Goal: Navigation & Orientation: Find specific page/section

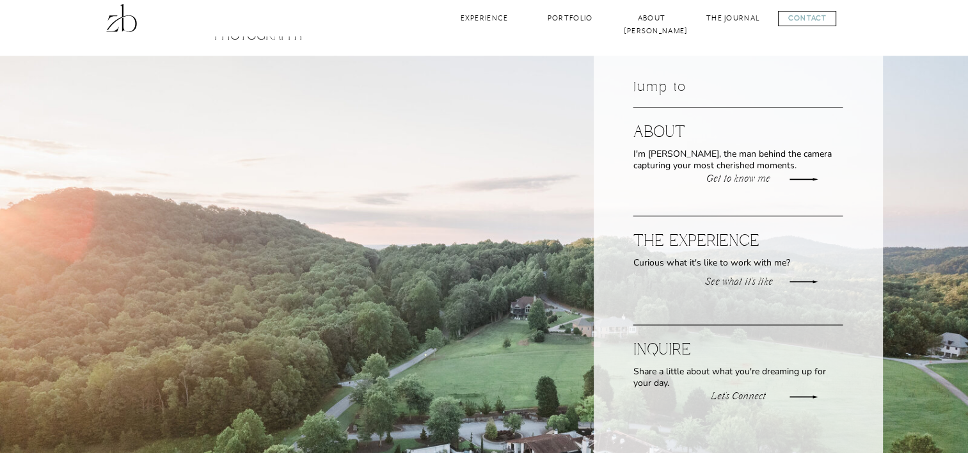
scroll to position [1536, 0]
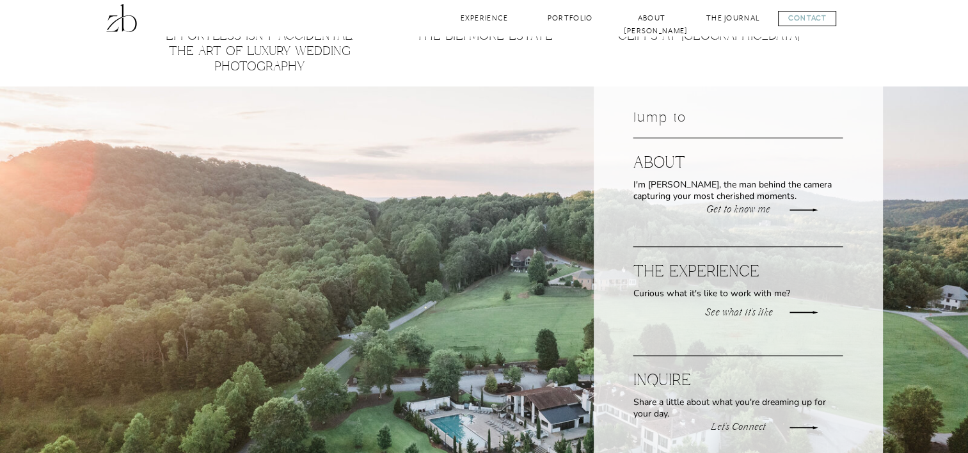
click at [732, 309] on p "See what it's like" at bounding box center [739, 313] width 73 height 12
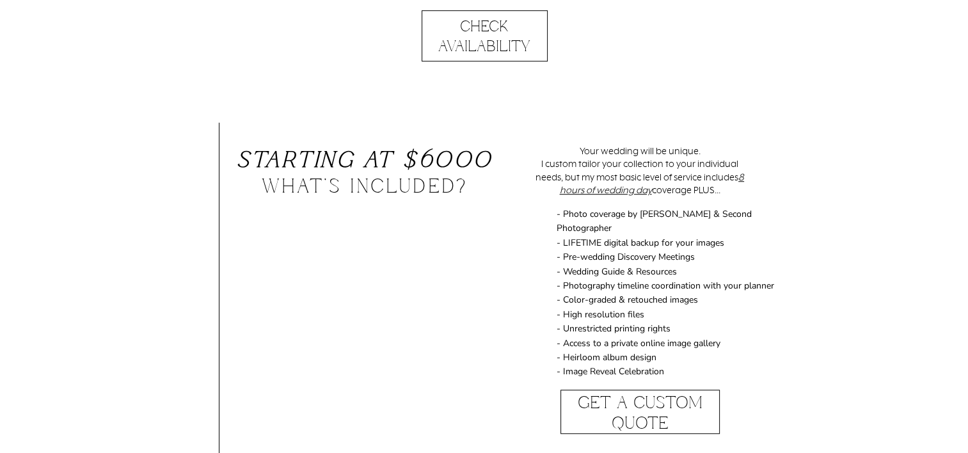
scroll to position [896, 0]
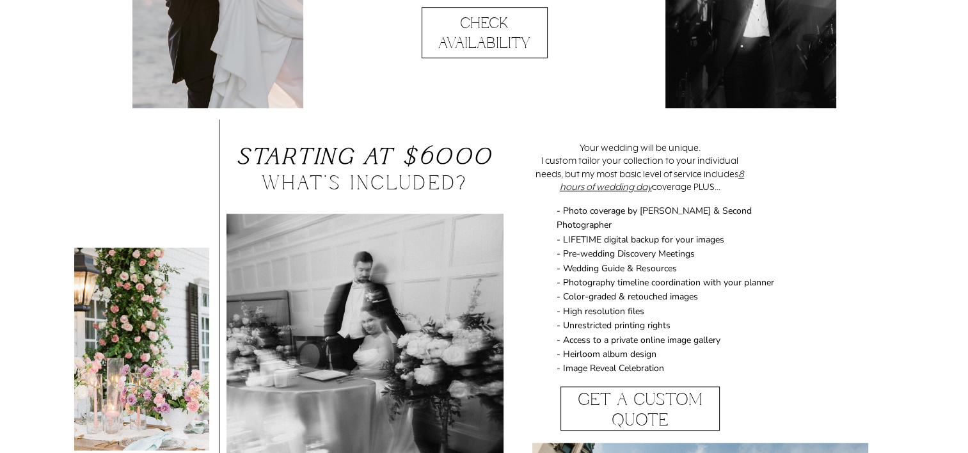
drag, startPoint x: 566, startPoint y: 214, endPoint x: 671, endPoint y: 341, distance: 164.1
click at [671, 341] on p "- Photo coverage by [PERSON_NAME] & Second Photographer - LIFETIME digital back…" at bounding box center [678, 294] width 242 height 180
drag, startPoint x: 671, startPoint y: 341, endPoint x: 654, endPoint y: 348, distance: 18.1
click at [654, 348] on p "- Photo coverage by [PERSON_NAME] & Second Photographer - LIFETIME digital back…" at bounding box center [678, 294] width 242 height 180
click at [644, 348] on p "- Photo coverage by [PERSON_NAME] & Second Photographer - LIFETIME digital back…" at bounding box center [678, 294] width 242 height 180
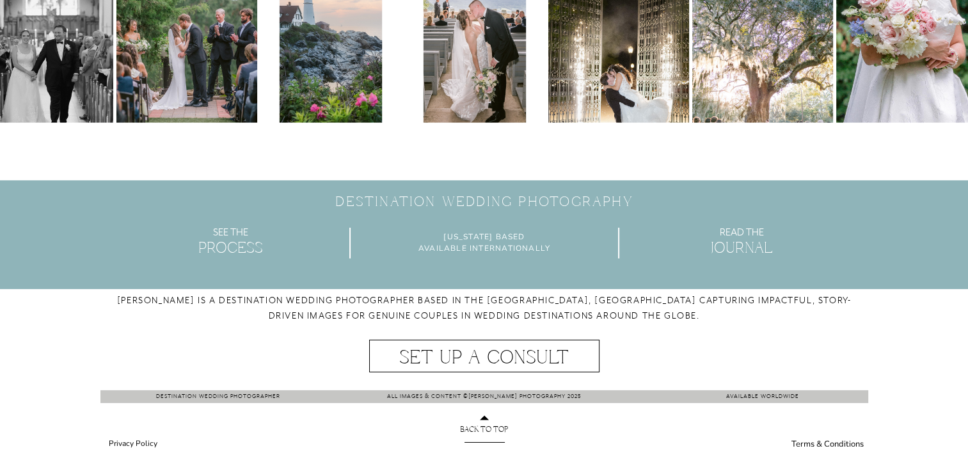
scroll to position [4042, 0]
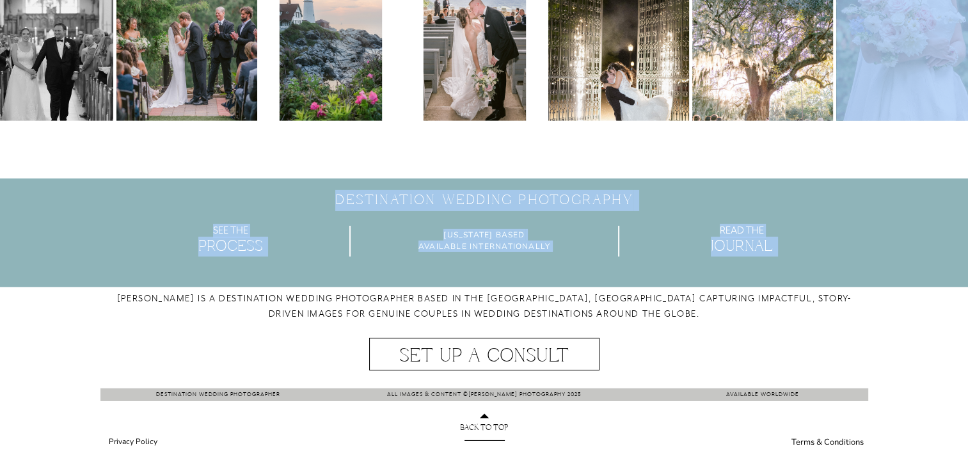
drag, startPoint x: 968, startPoint y: 411, endPoint x: 946, endPoint y: 88, distance: 323.3
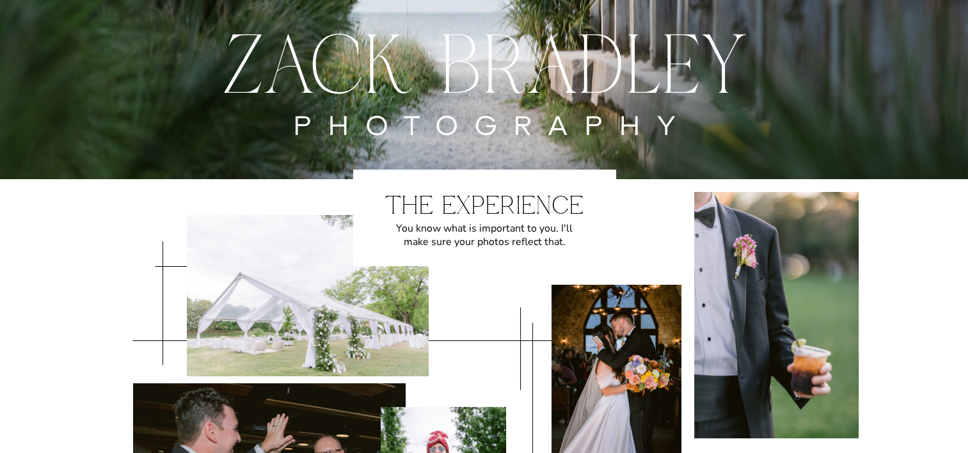
scroll to position [0, 0]
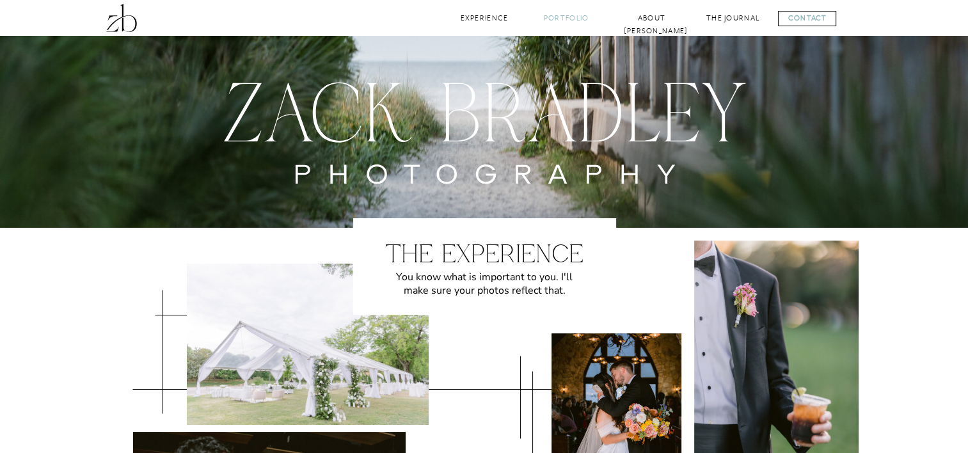
click at [557, 18] on nav "Portfolio" at bounding box center [567, 18] width 52 height 12
